Goal: Information Seeking & Learning: Learn about a topic

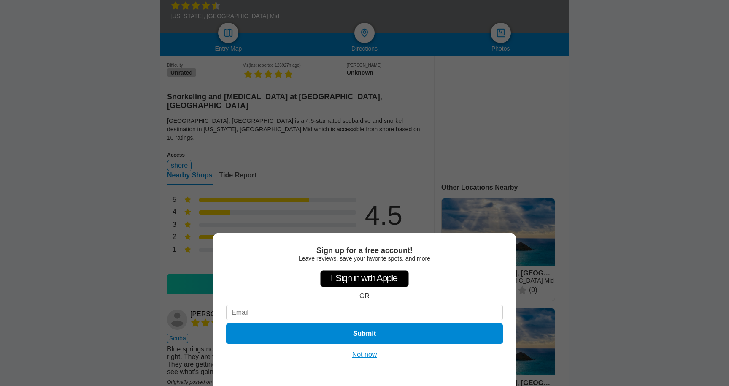
scroll to position [162, 0]
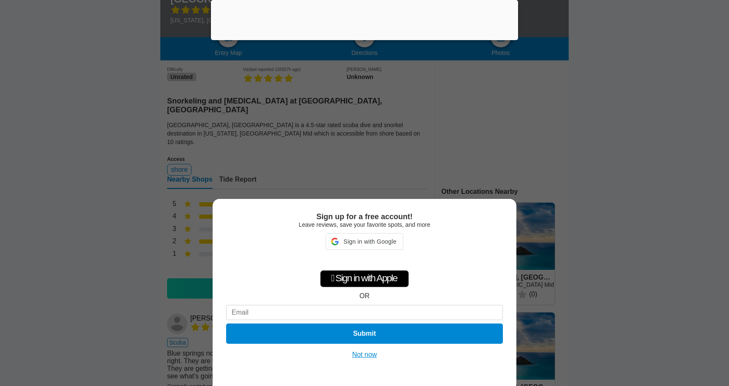
click at [365, 357] on button "Not now" at bounding box center [365, 354] width 30 height 8
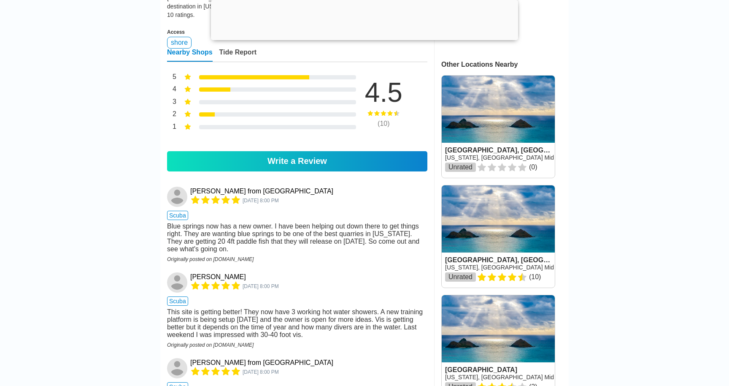
scroll to position [308, 0]
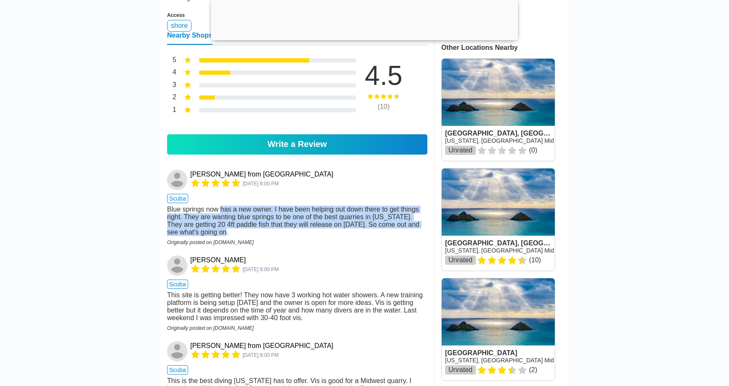
drag, startPoint x: 222, startPoint y: 189, endPoint x: 306, endPoint y: 216, distance: 87.8
click at [306, 217] on div "Blue springs now has a new owner. I have been helping out down there to get thi…" at bounding box center [297, 220] width 260 height 30
click at [306, 216] on div "Blue springs now has a new owner. I have been helping out down there to get thi…" at bounding box center [297, 220] width 260 height 30
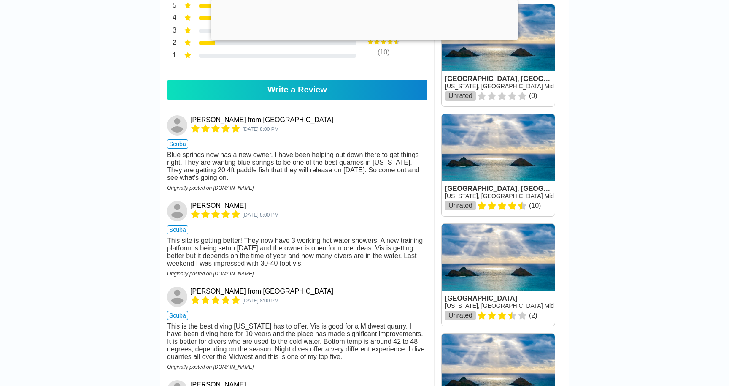
scroll to position [363, 0]
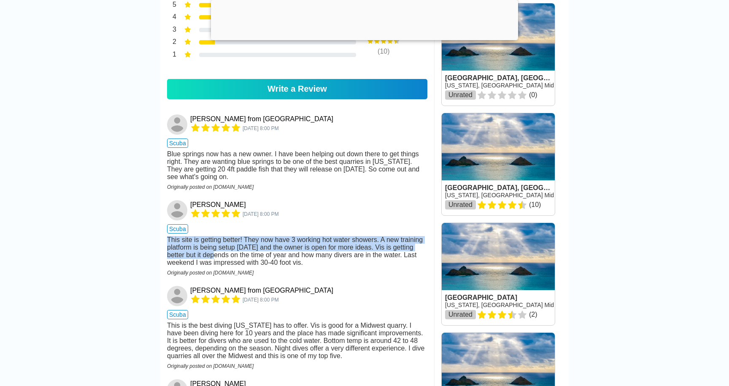
drag, startPoint x: 168, startPoint y: 224, endPoint x: 244, endPoint y: 236, distance: 77.3
click at [245, 237] on div "This site is getting better! They now have 3 working hot water showers. A new t…" at bounding box center [297, 251] width 260 height 30
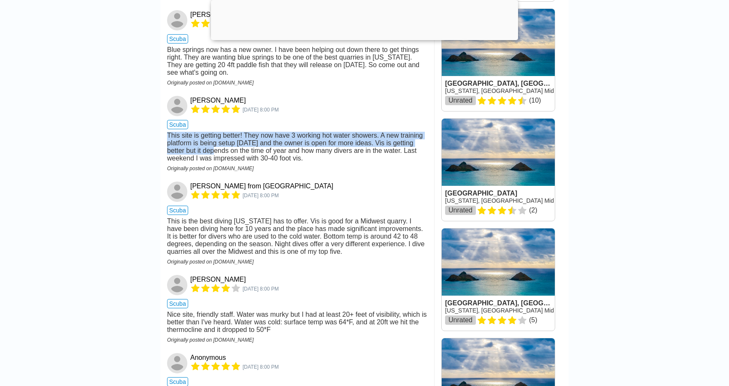
scroll to position [517, 0]
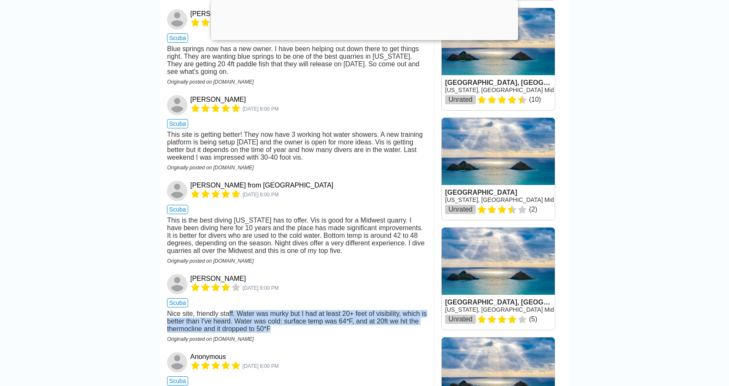
drag, startPoint x: 230, startPoint y: 307, endPoint x: 295, endPoint y: 316, distance: 66.5
click at [295, 317] on div "Nice site, friendly staff. Water was murky but I had at least 20+ feet of visib…" at bounding box center [297, 321] width 260 height 23
click at [175, 274] on img at bounding box center [177, 284] width 20 height 20
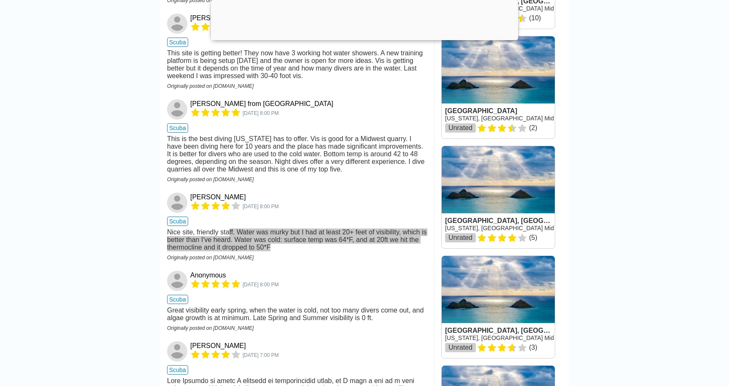
scroll to position [605, 0]
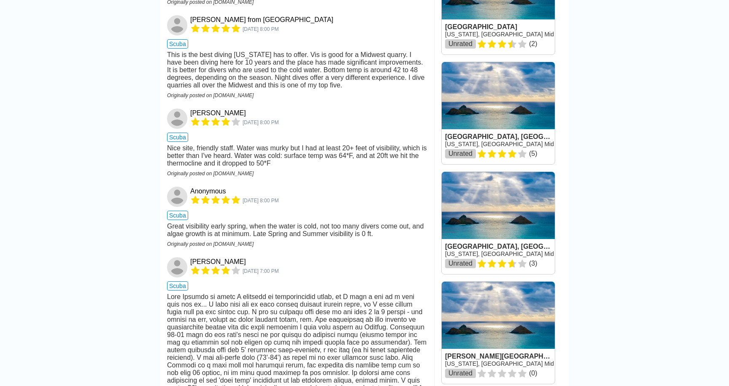
scroll to position [650, 0]
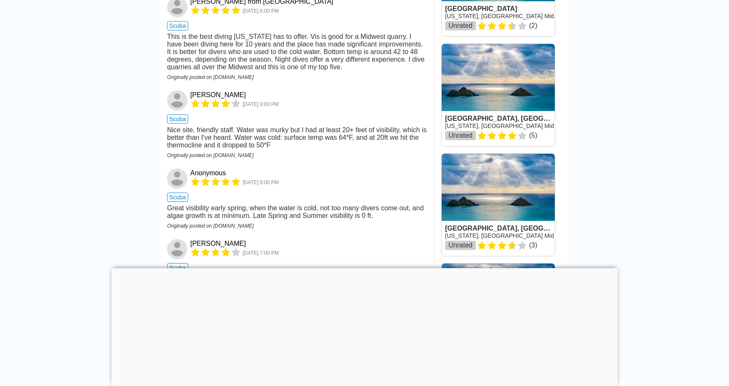
click at [360, 268] on div at bounding box center [364, 268] width 506 height 0
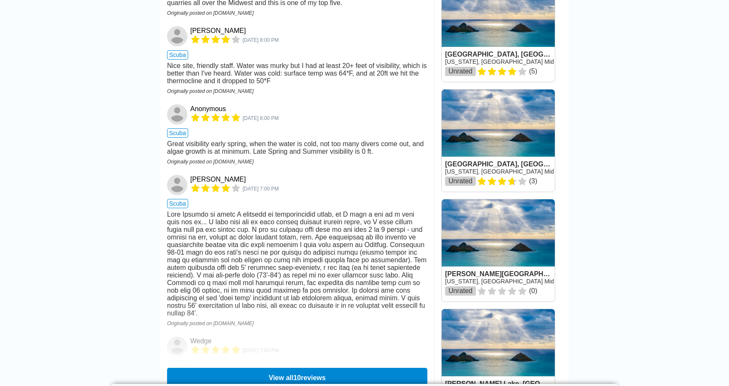
scroll to position [718, 0]
